Goal: Use online tool/utility

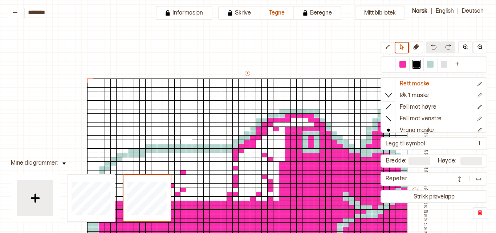
scroll to position [40, 0]
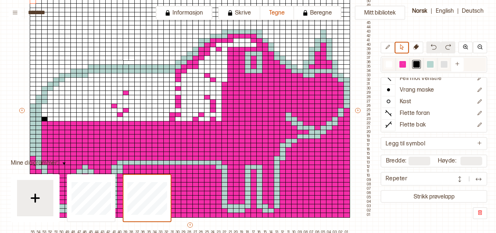
click at [402, 63] on div at bounding box center [403, 64] width 7 height 7
click at [62, 161] on button at bounding box center [64, 163] width 11 height 10
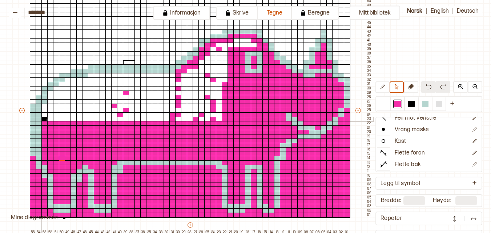
click at [46, 119] on div at bounding box center [44, 119] width 7 height 5
click at [384, 87] on icon at bounding box center [382, 86] width 5 height 5
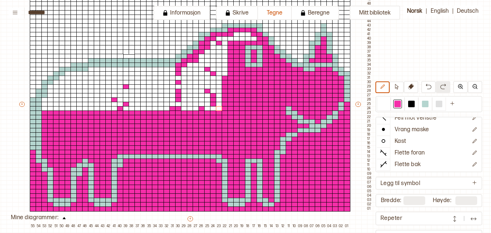
scroll to position [84, 57]
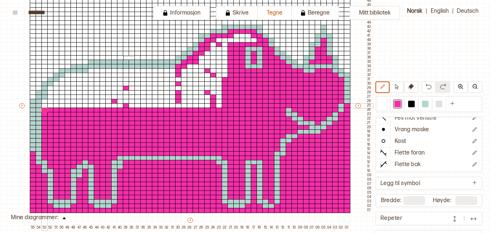
click at [44, 105] on div at bounding box center [44, 105] width 7 height 5
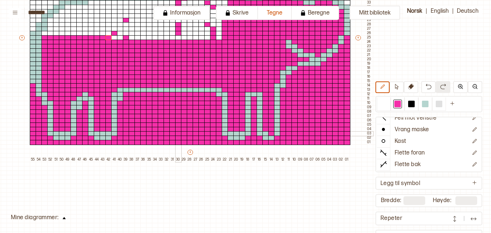
scroll to position [78, 57]
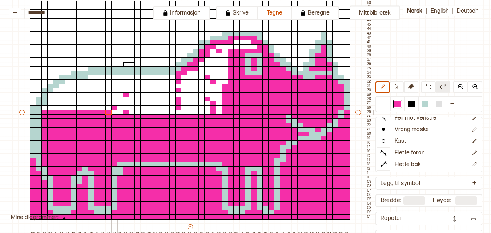
click at [113, 112] on div at bounding box center [114, 112] width 7 height 5
click at [44, 106] on div at bounding box center [44, 107] width 7 height 5
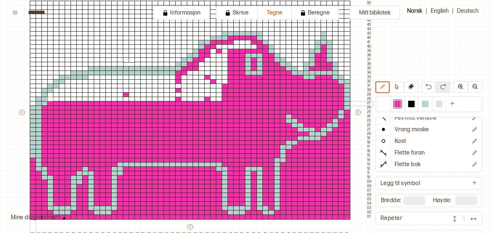
click at [31, 104] on div at bounding box center [33, 103] width 7 height 5
click at [412, 100] on div at bounding box center [411, 104] width 9 height 9
click at [34, 98] on div at bounding box center [33, 99] width 7 height 5
